Goal: Find contact information: Find contact information

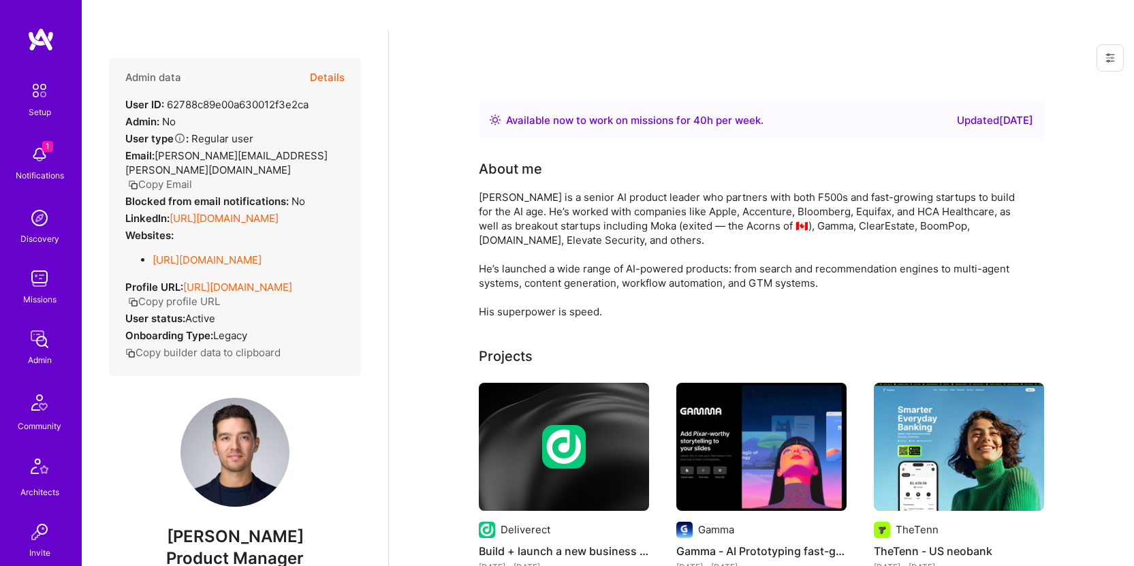
click at [178, 177] on button "Copy Email" at bounding box center [160, 184] width 64 height 14
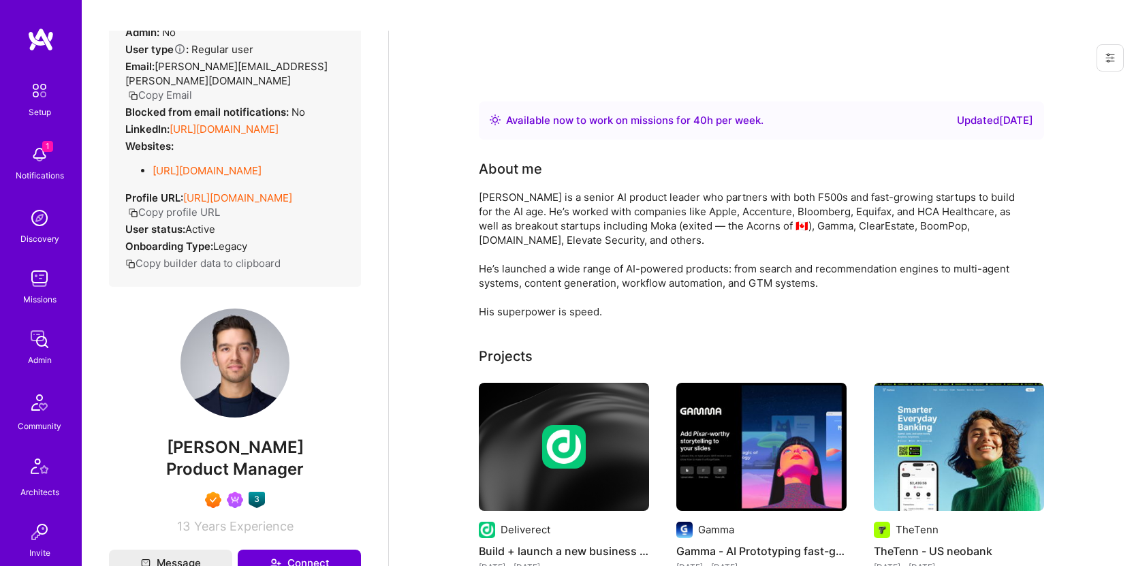
scroll to position [114, 0]
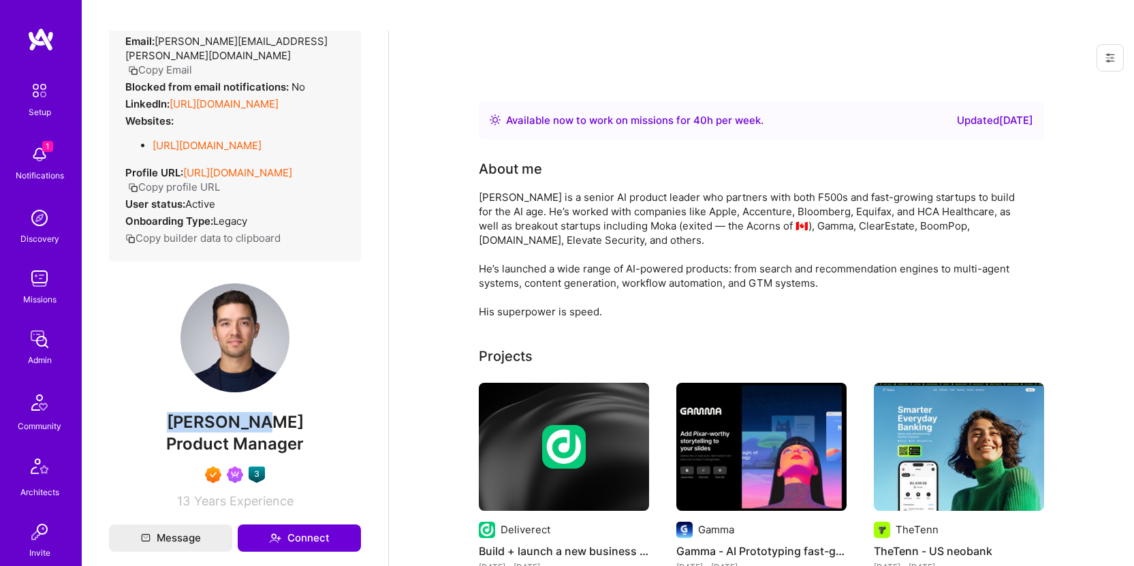
drag, startPoint x: 174, startPoint y: 406, endPoint x: 271, endPoint y: 406, distance: 97.4
click at [271, 412] on span "Eric Lemay" at bounding box center [235, 422] width 252 height 20
copy span "Eric Lemay"
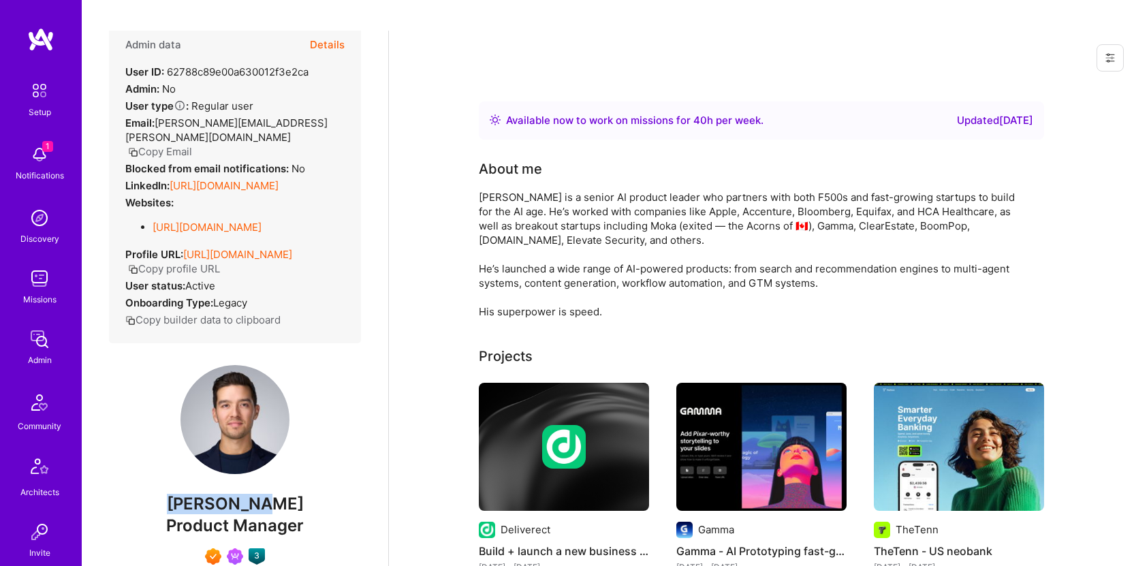
scroll to position [30, 0]
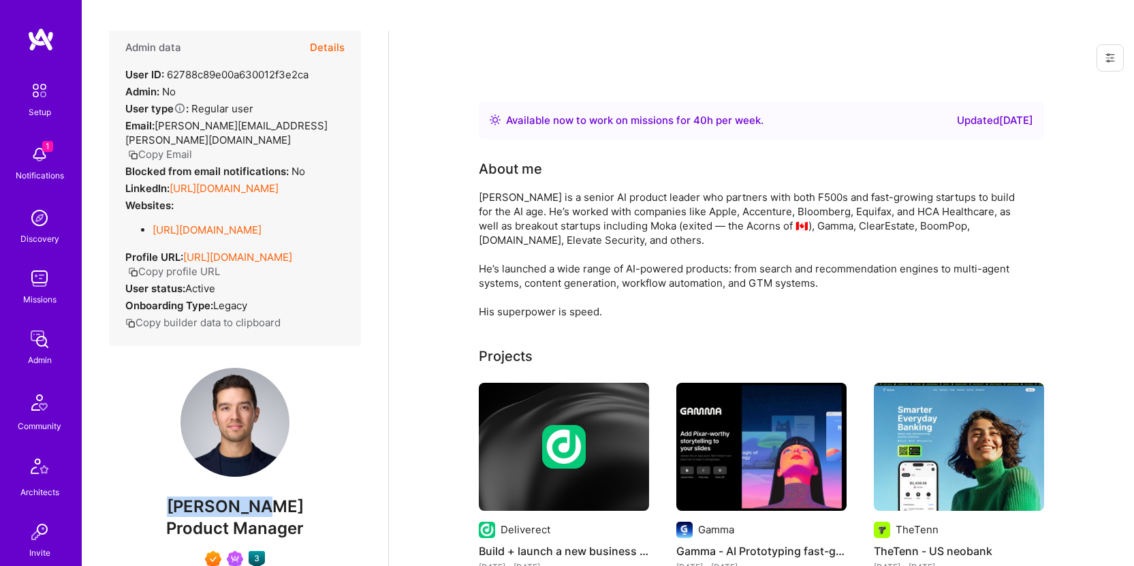
click at [177, 147] on button "Copy Email" at bounding box center [160, 154] width 64 height 14
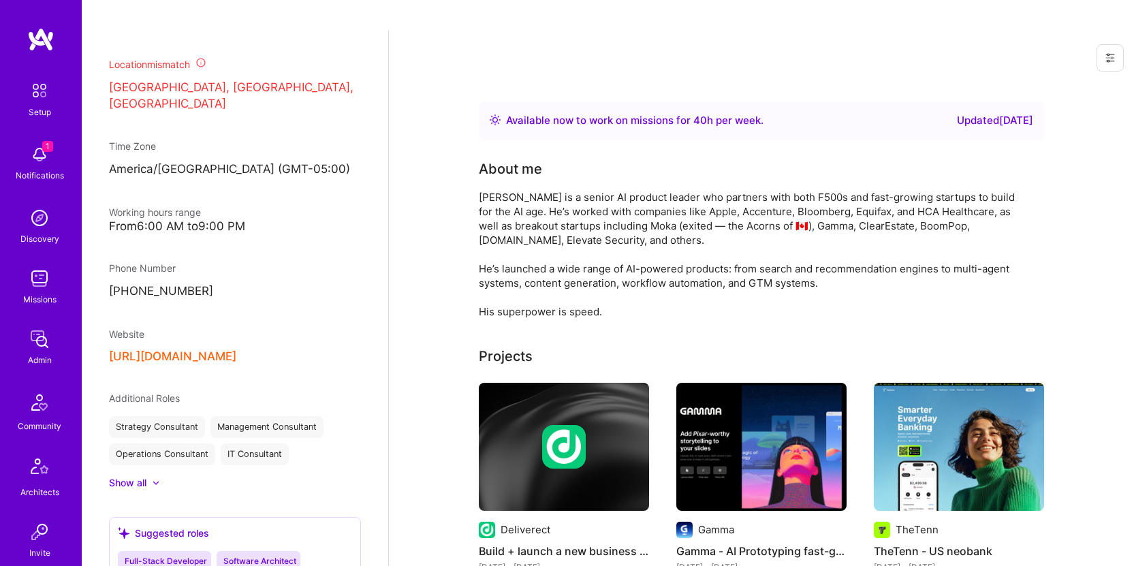
scroll to position [625, 0]
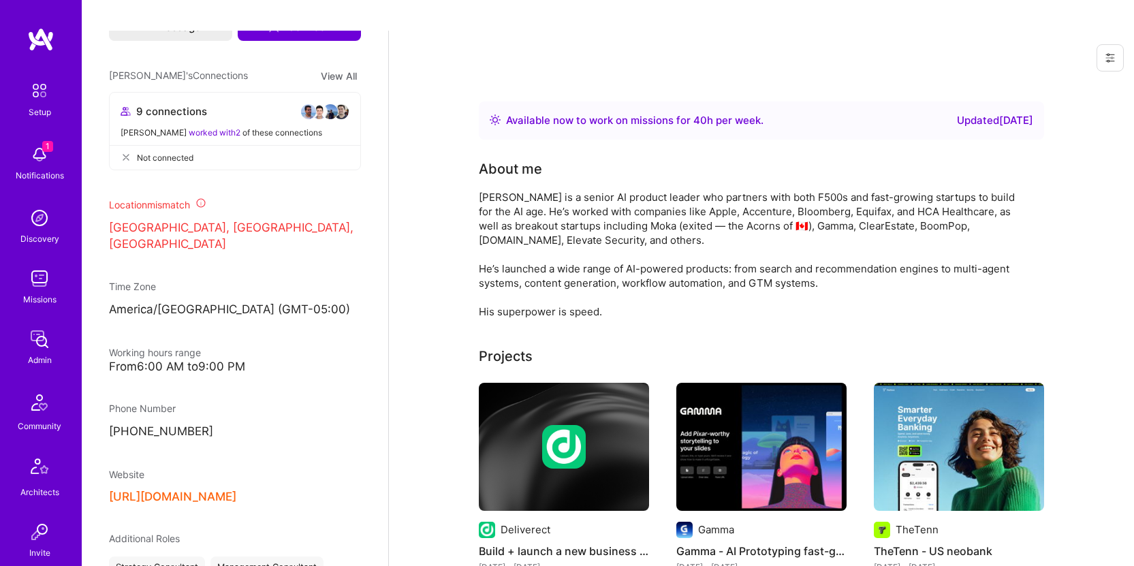
click at [41, 33] on img at bounding box center [40, 39] width 27 height 25
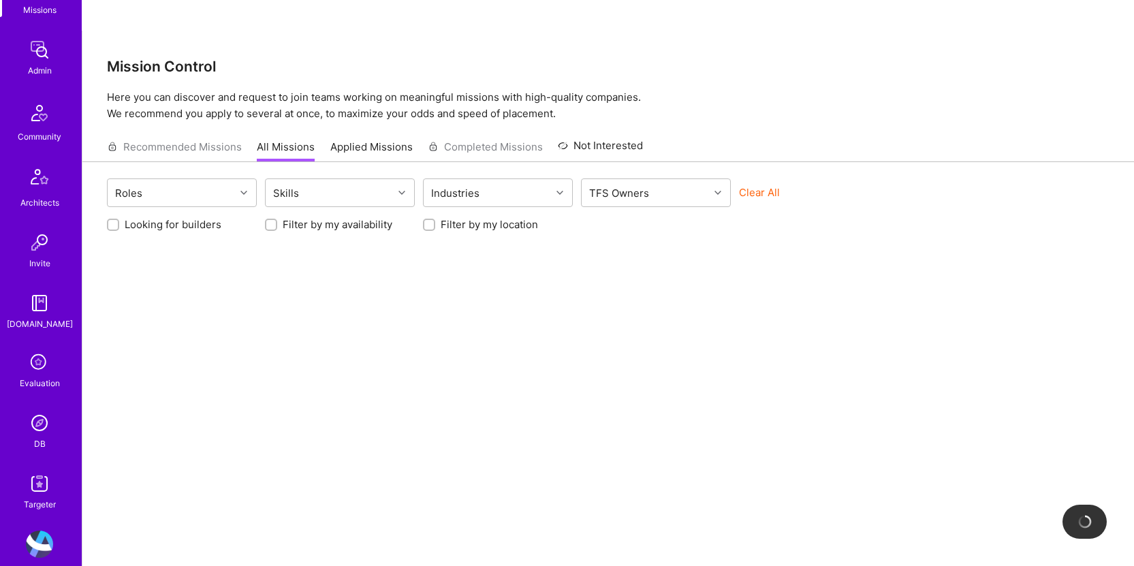
scroll to position [308, 0]
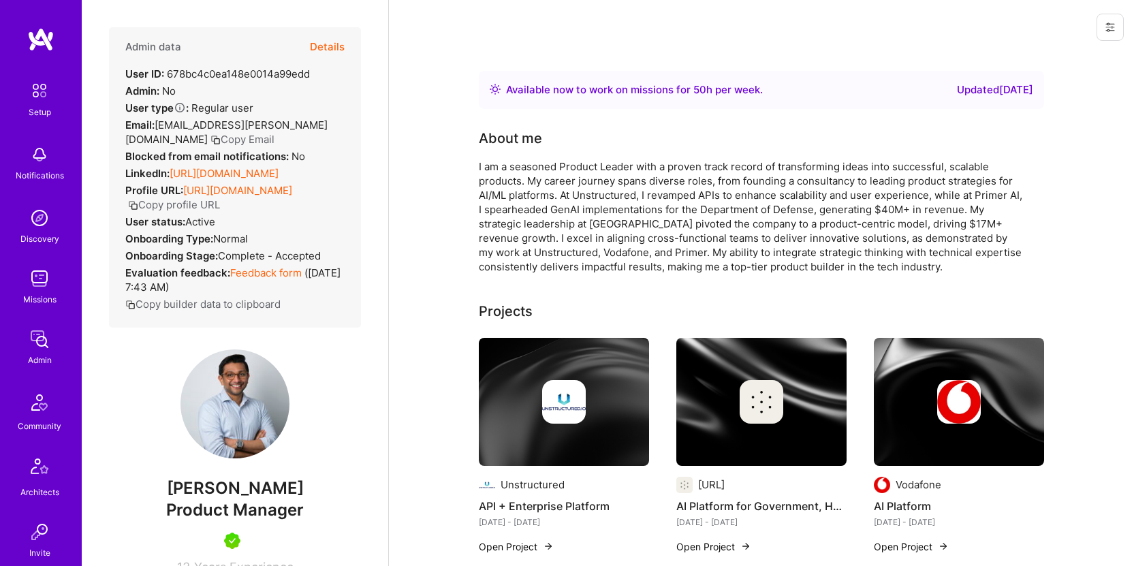
scroll to position [599, 0]
